Goal: Transaction & Acquisition: Purchase product/service

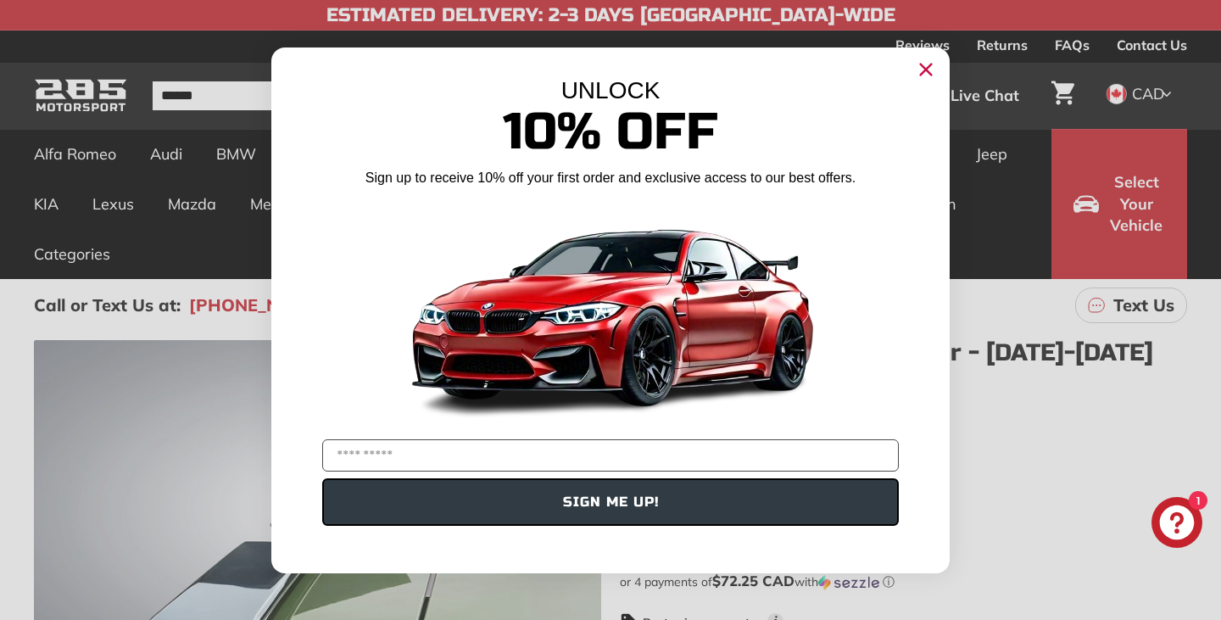
click at [924, 59] on circle "Close dialog" at bounding box center [925, 68] width 25 height 25
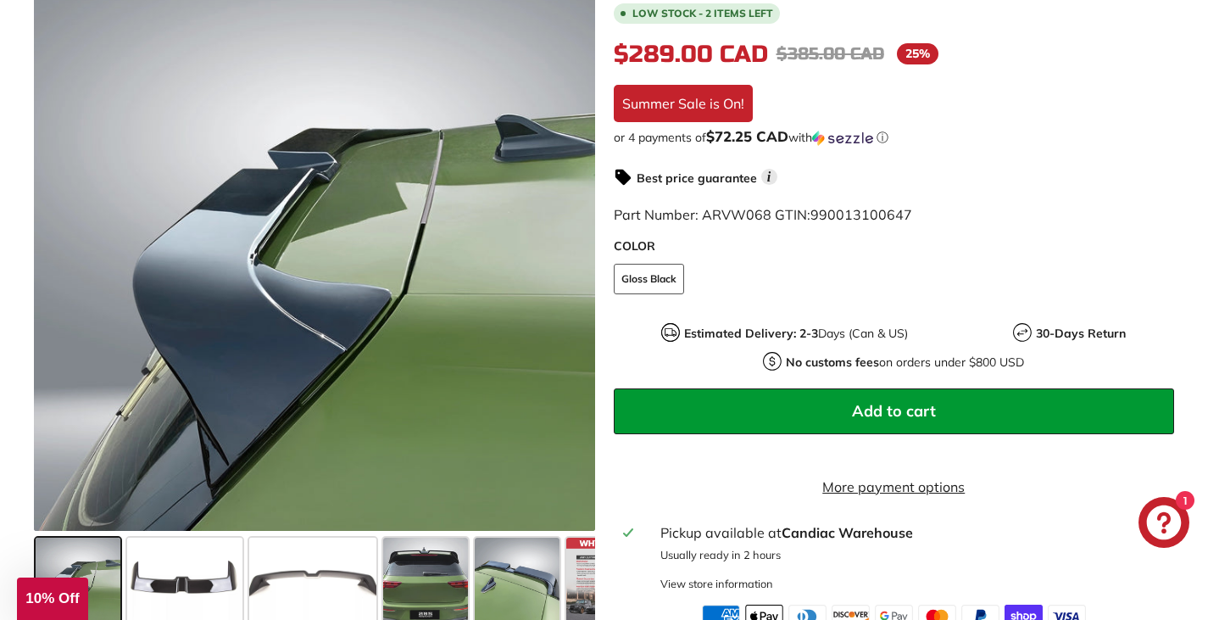
scroll to position [455, 0]
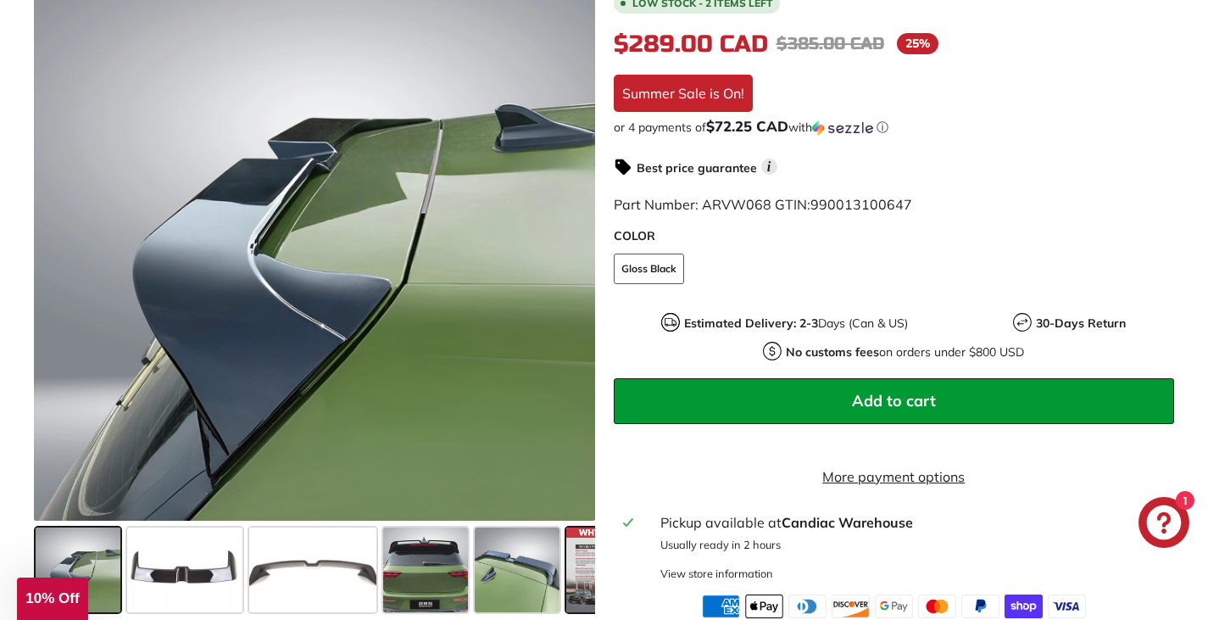
click at [588, 574] on span at bounding box center [608, 569] width 85 height 85
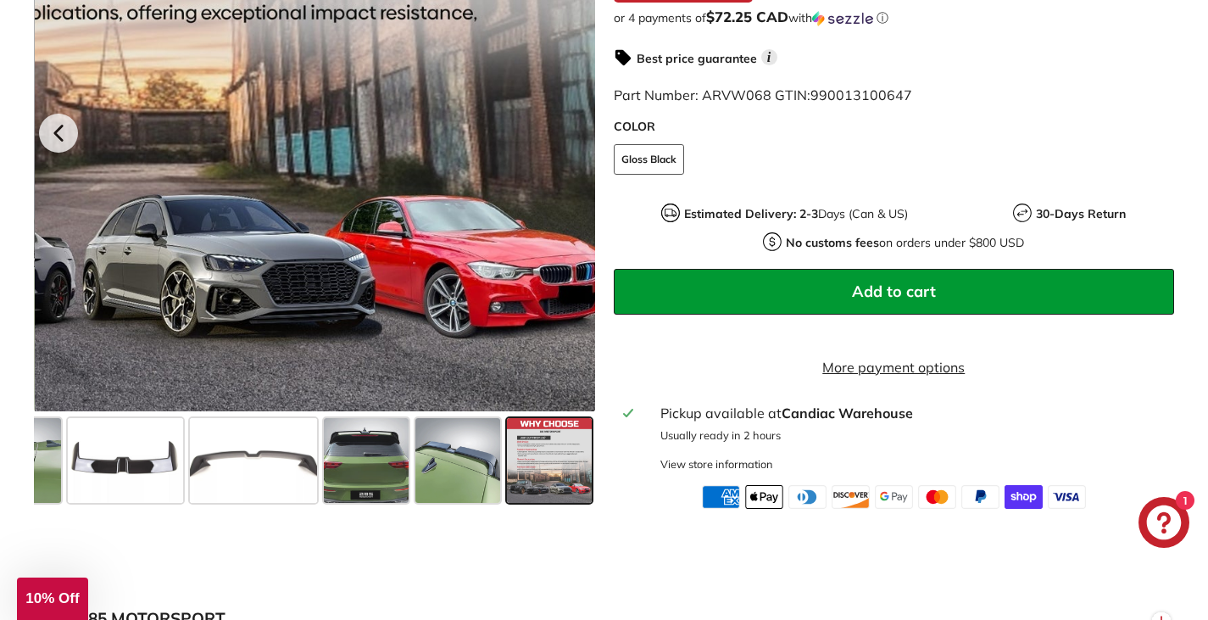
scroll to position [565, 0]
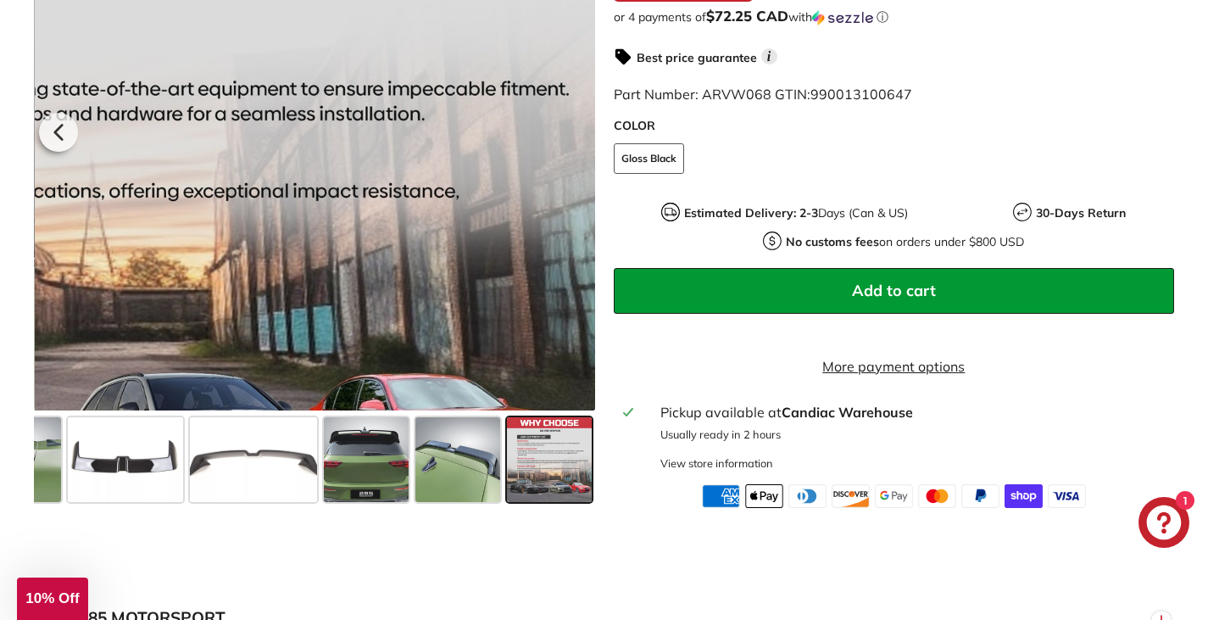
click at [570, 199] on div at bounding box center [315, 129] width 561 height 561
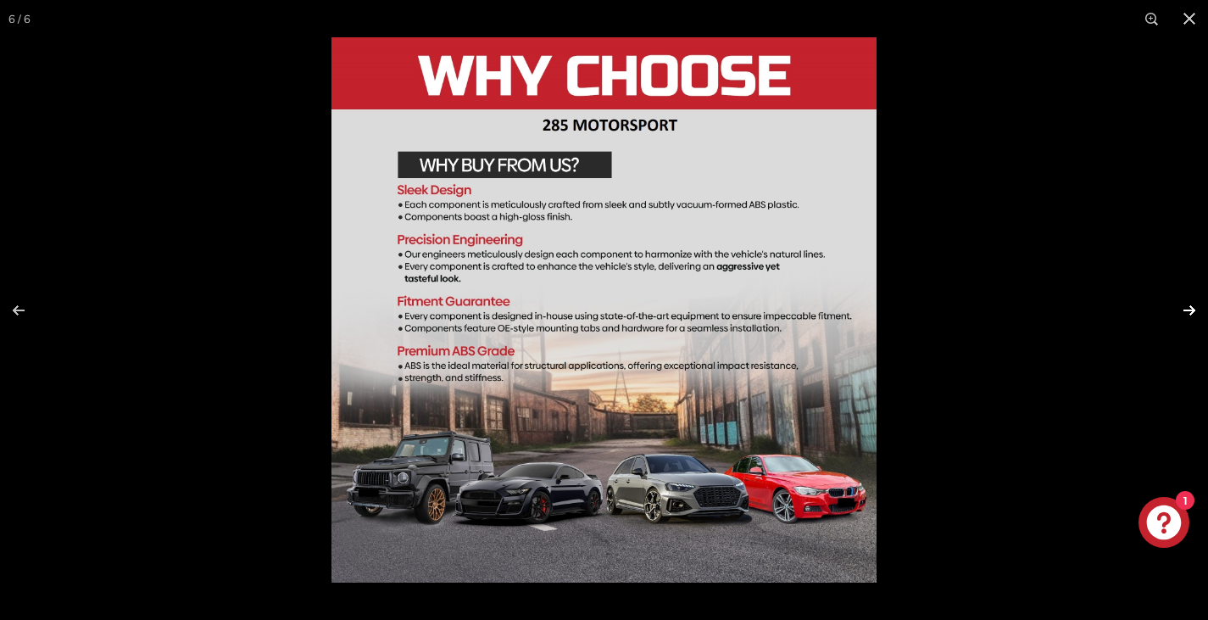
click at [1189, 307] on button at bounding box center [1178, 310] width 59 height 85
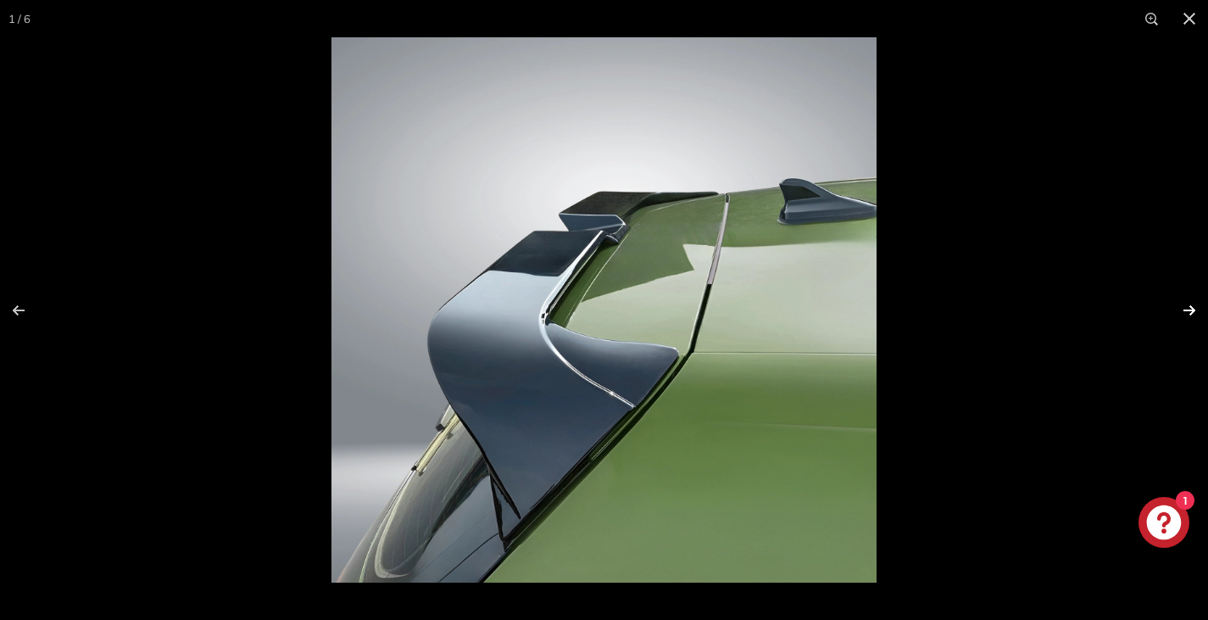
scroll to position [0, 0]
click at [1189, 307] on button at bounding box center [1178, 310] width 59 height 85
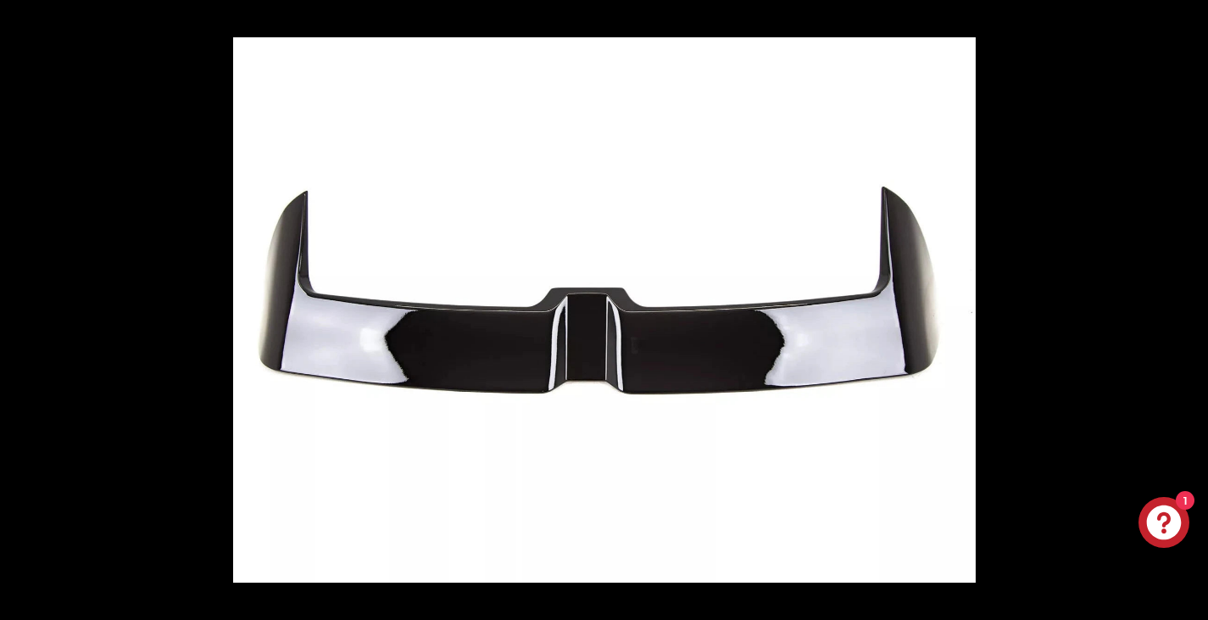
click at [1189, 307] on button at bounding box center [1178, 310] width 59 height 85
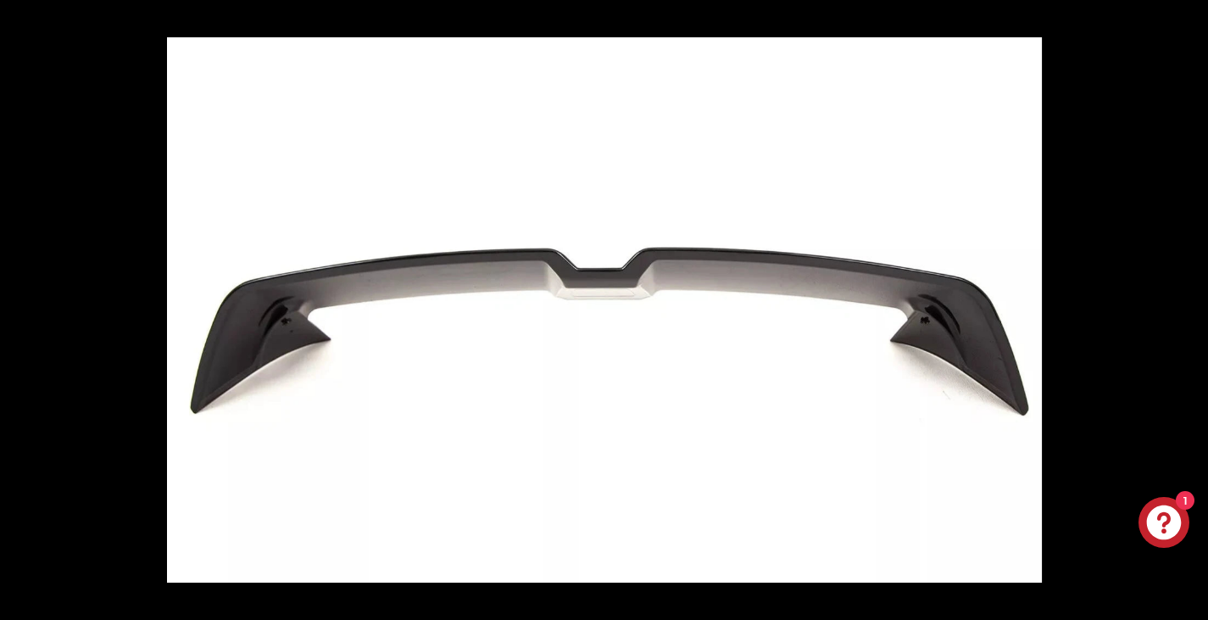
click at [1189, 307] on button at bounding box center [1178, 310] width 59 height 85
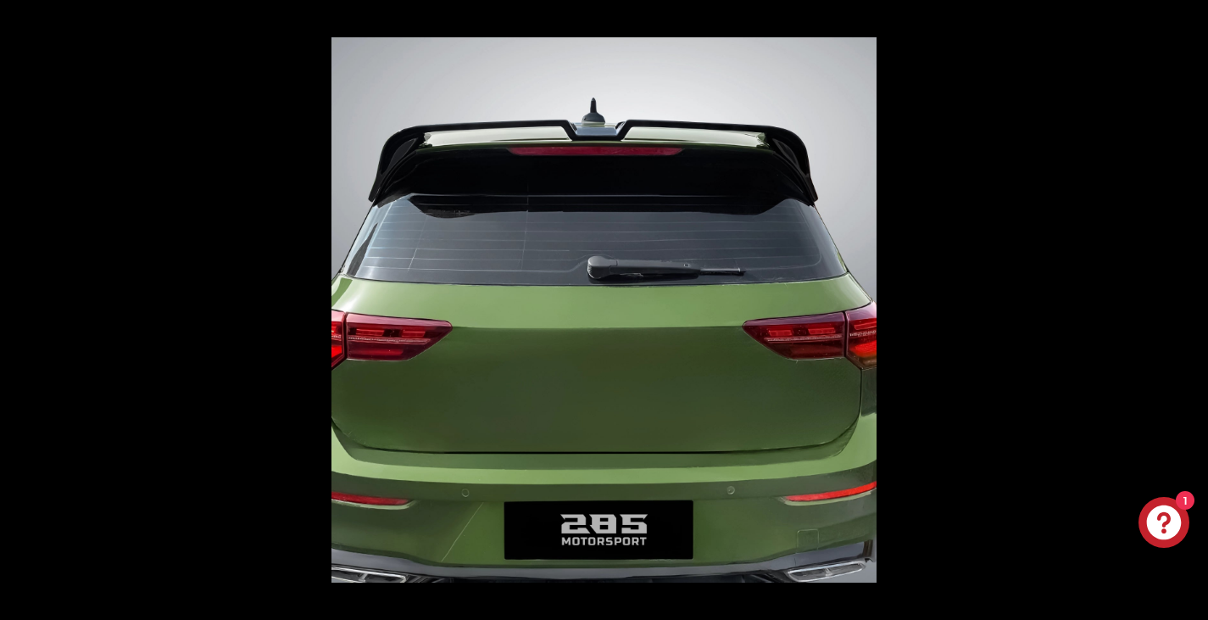
click at [1189, 307] on button at bounding box center [1178, 310] width 59 height 85
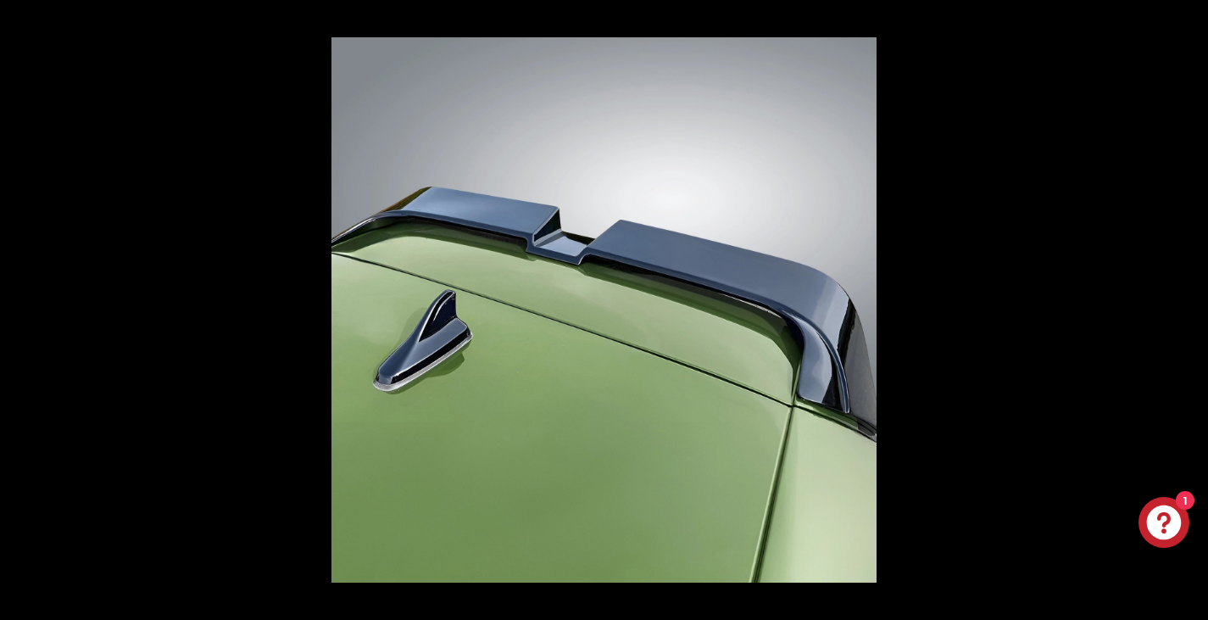
click at [1189, 307] on button at bounding box center [1178, 310] width 59 height 85
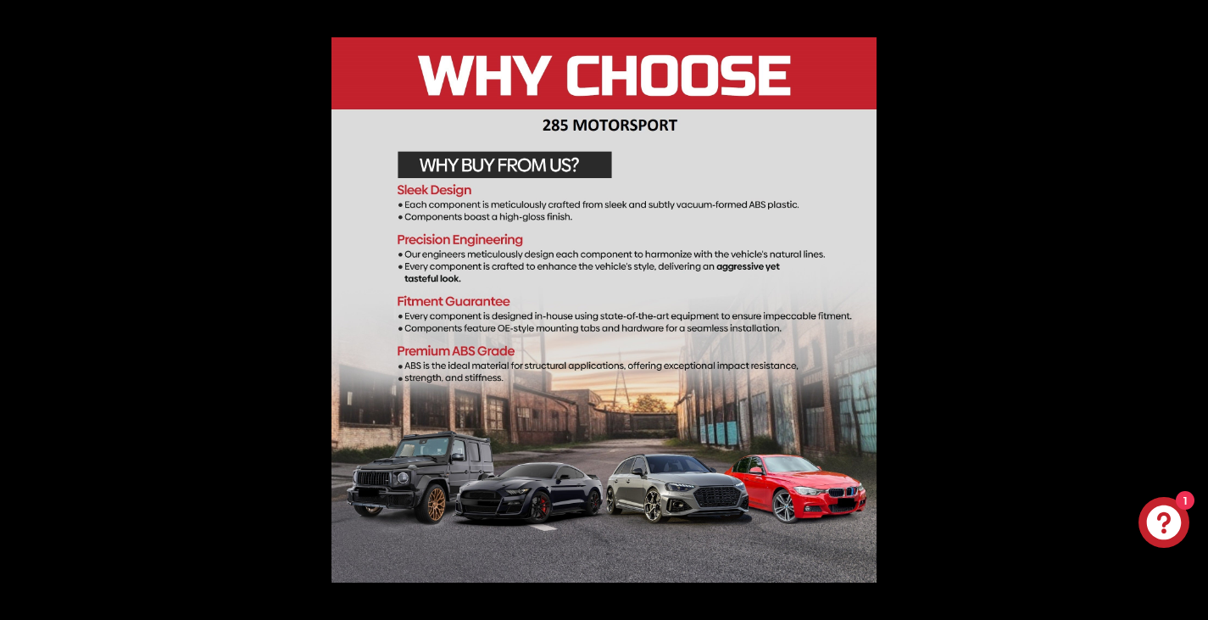
scroll to position [0, 59]
click at [1189, 307] on button at bounding box center [1178, 310] width 59 height 85
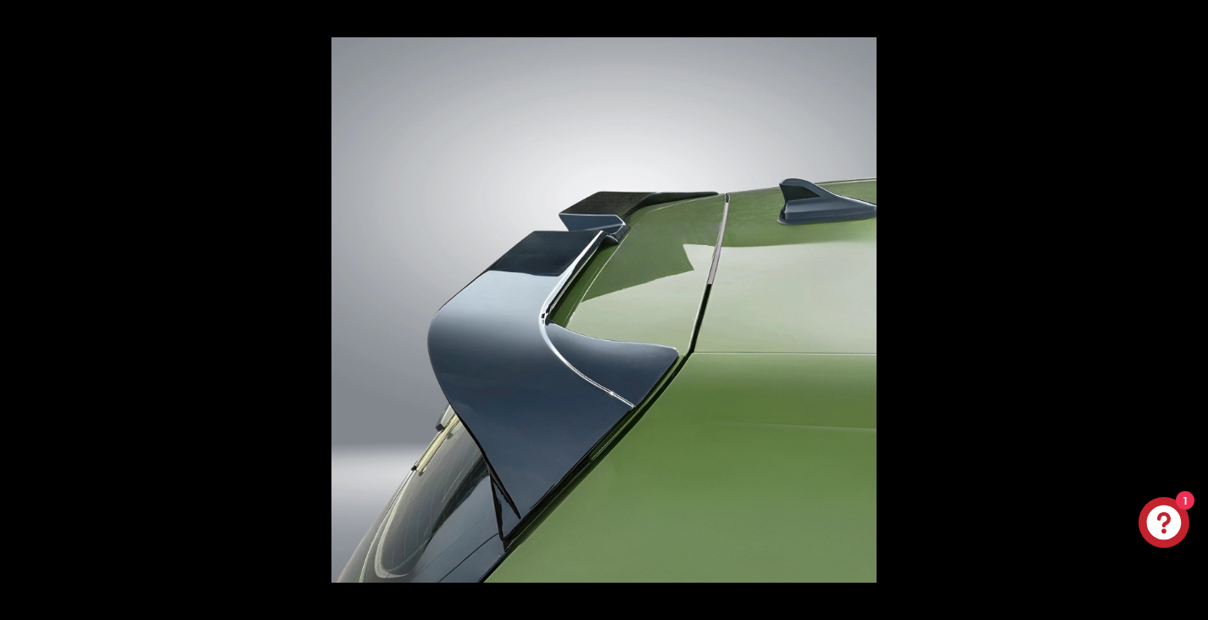
scroll to position [0, 0]
